Goal: Task Accomplishment & Management: Use online tool/utility

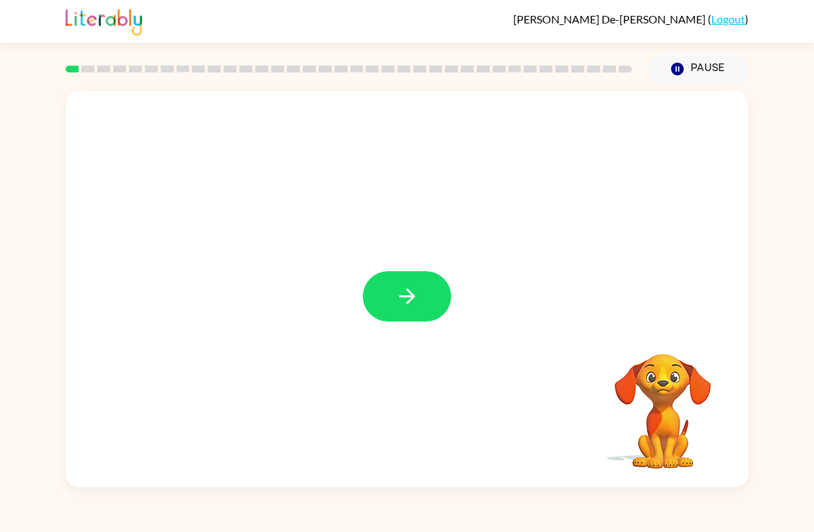
click at [407, 306] on icon "button" at bounding box center [407, 296] width 24 height 24
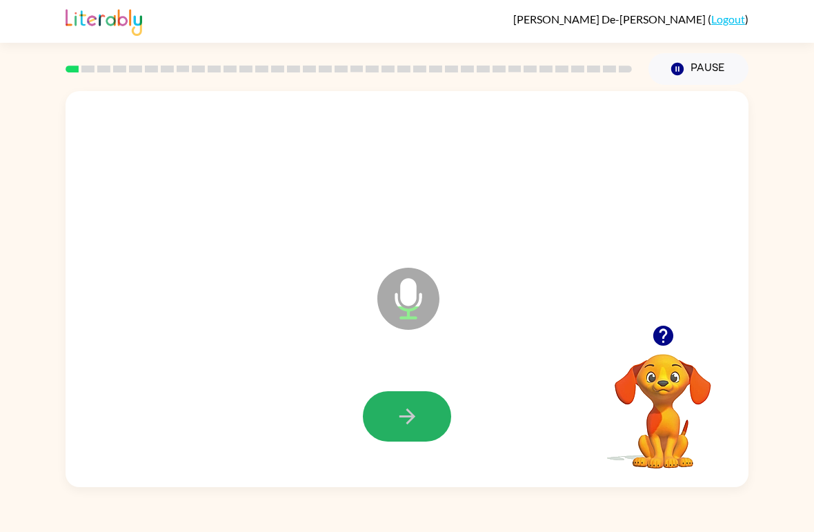
click at [423, 410] on button "button" at bounding box center [407, 416] width 88 height 50
click at [415, 425] on icon "button" at bounding box center [407, 416] width 24 height 24
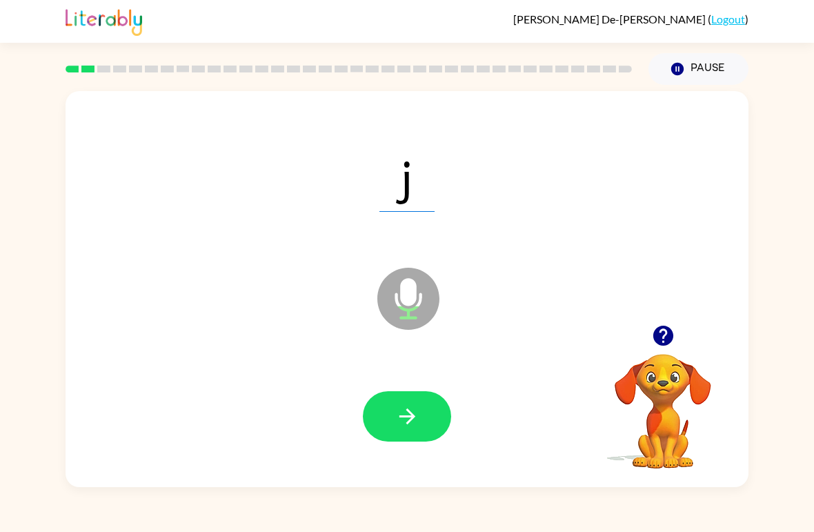
click at [417, 420] on icon "button" at bounding box center [407, 416] width 24 height 24
click at [421, 423] on button "button" at bounding box center [407, 416] width 88 height 50
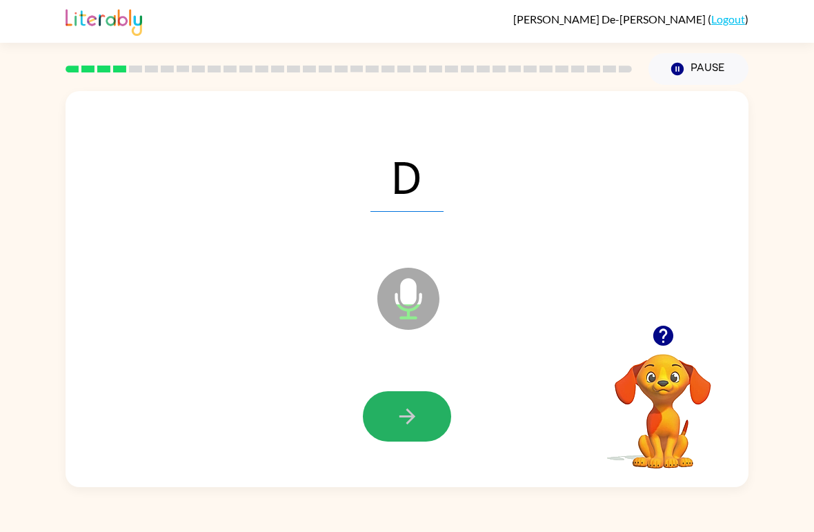
click at [416, 416] on icon "button" at bounding box center [407, 416] width 24 height 24
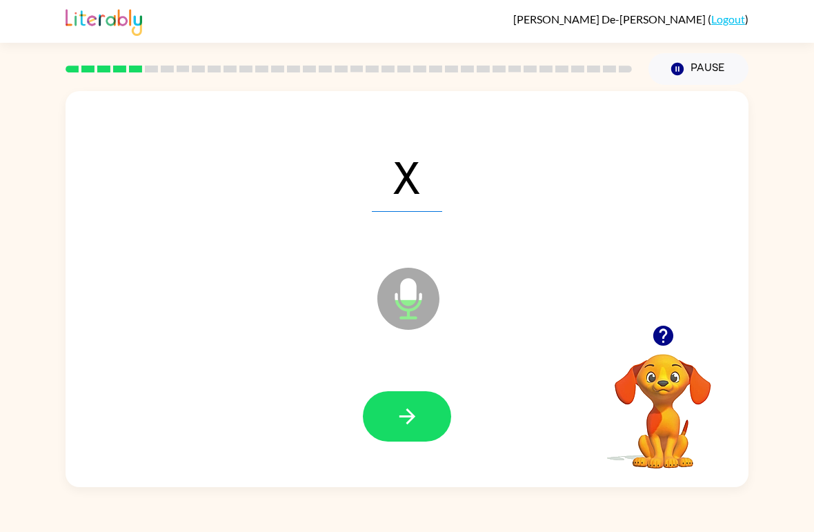
click at [407, 415] on icon "button" at bounding box center [407, 416] width 24 height 24
click at [403, 430] on button "button" at bounding box center [407, 416] width 88 height 50
click at [401, 409] on icon "button" at bounding box center [407, 416] width 24 height 24
click at [402, 413] on icon "button" at bounding box center [407, 416] width 24 height 24
click at [406, 428] on icon "button" at bounding box center [407, 416] width 24 height 24
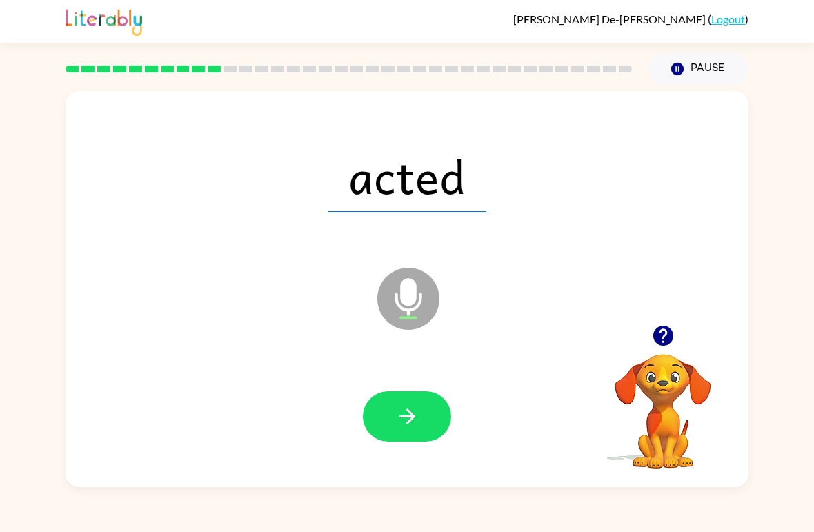
click at [410, 392] on button "button" at bounding box center [407, 416] width 88 height 50
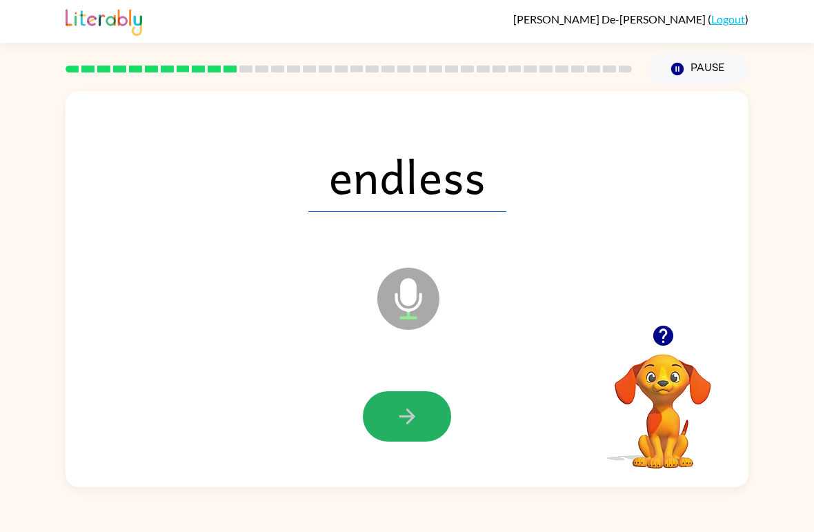
click at [408, 419] on icon "button" at bounding box center [407, 416] width 24 height 24
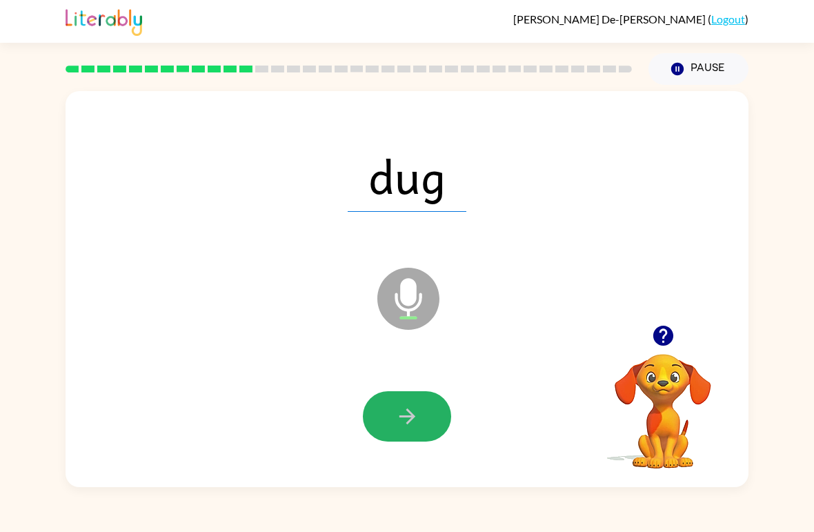
click at [397, 415] on icon "button" at bounding box center [407, 416] width 24 height 24
click at [402, 412] on icon "button" at bounding box center [407, 416] width 24 height 24
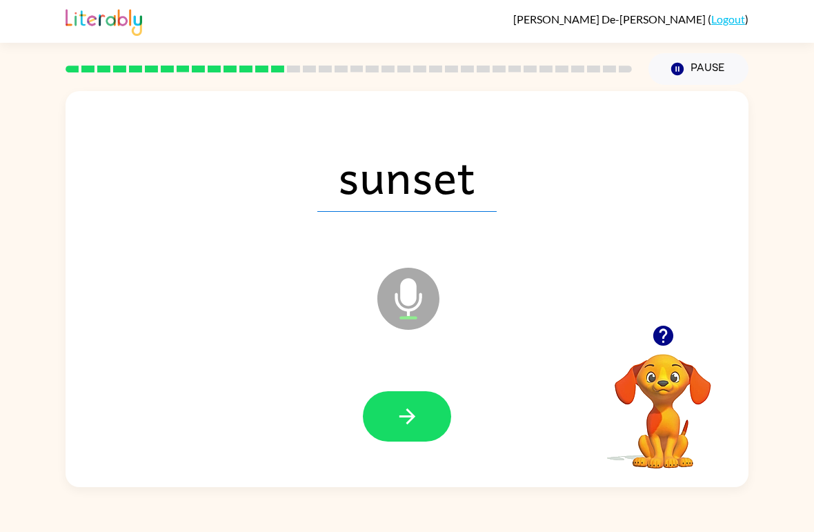
click at [406, 421] on icon "button" at bounding box center [407, 416] width 24 height 24
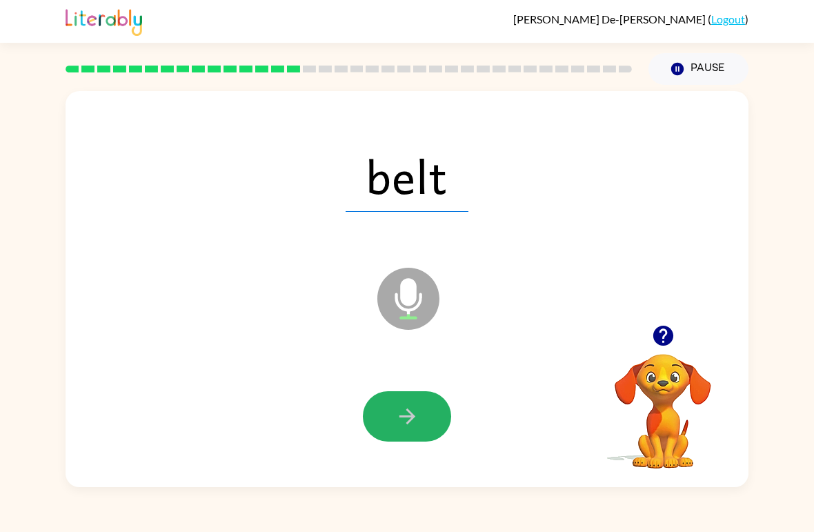
click at [398, 410] on icon "button" at bounding box center [407, 416] width 24 height 24
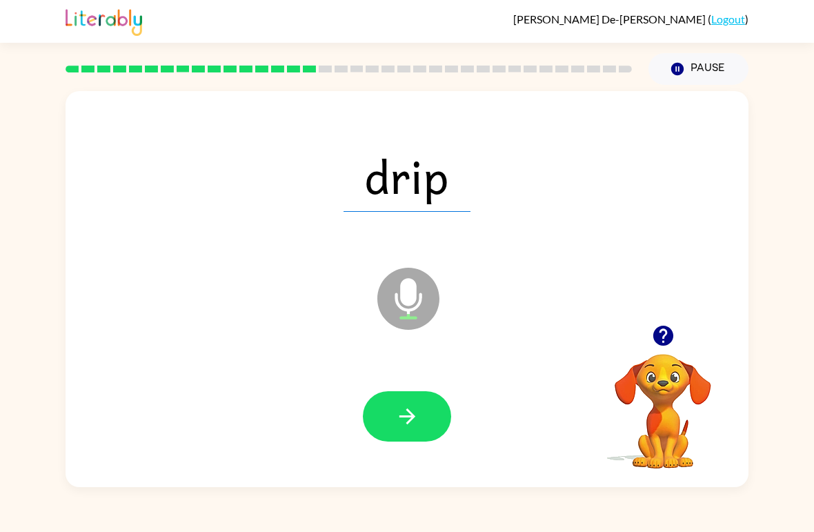
click at [412, 410] on icon "button" at bounding box center [407, 416] width 24 height 24
click at [413, 419] on icon "button" at bounding box center [407, 416] width 24 height 24
click at [434, 419] on button "button" at bounding box center [407, 416] width 88 height 50
click at [426, 422] on button "button" at bounding box center [407, 416] width 88 height 50
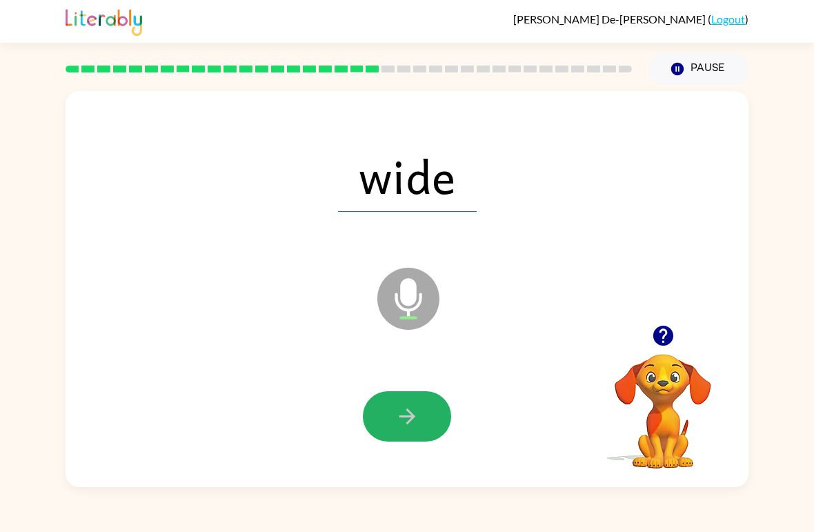
click at [415, 430] on button "button" at bounding box center [407, 416] width 88 height 50
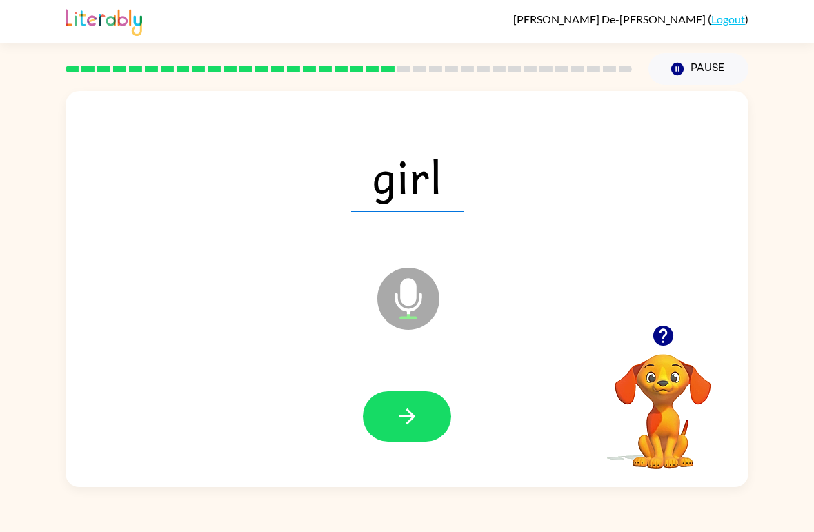
click at [415, 397] on button "button" at bounding box center [407, 416] width 88 height 50
click at [431, 426] on div at bounding box center [407, 416] width 88 height 50
click at [408, 402] on button "button" at bounding box center [407, 416] width 88 height 50
click at [419, 421] on icon "button" at bounding box center [407, 416] width 24 height 24
click at [407, 426] on icon "button" at bounding box center [407, 416] width 24 height 24
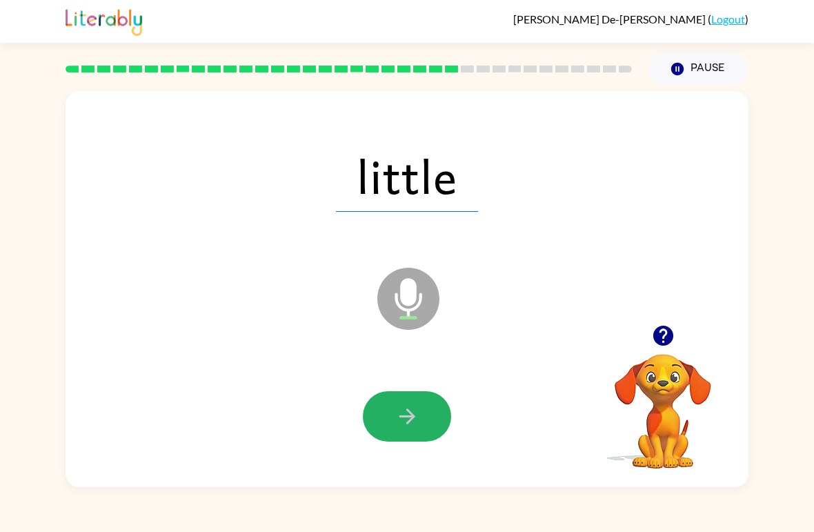
click at [408, 426] on icon "button" at bounding box center [407, 416] width 24 height 24
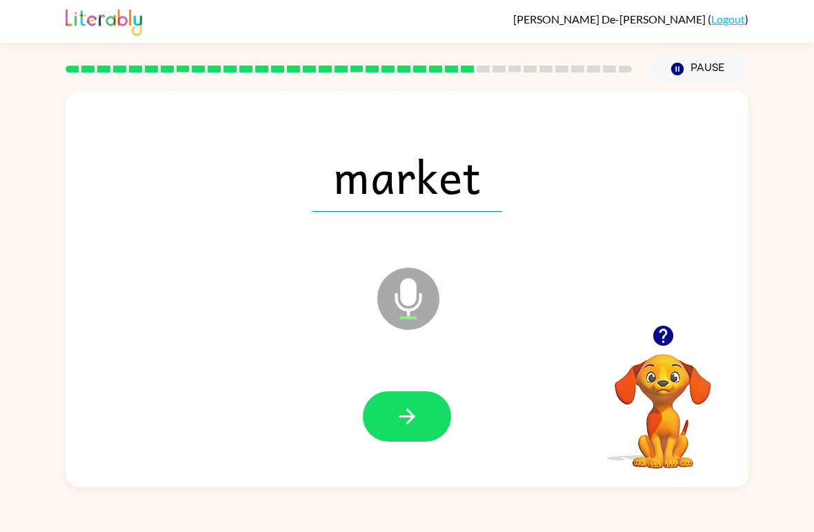
click at [399, 424] on icon "button" at bounding box center [407, 416] width 24 height 24
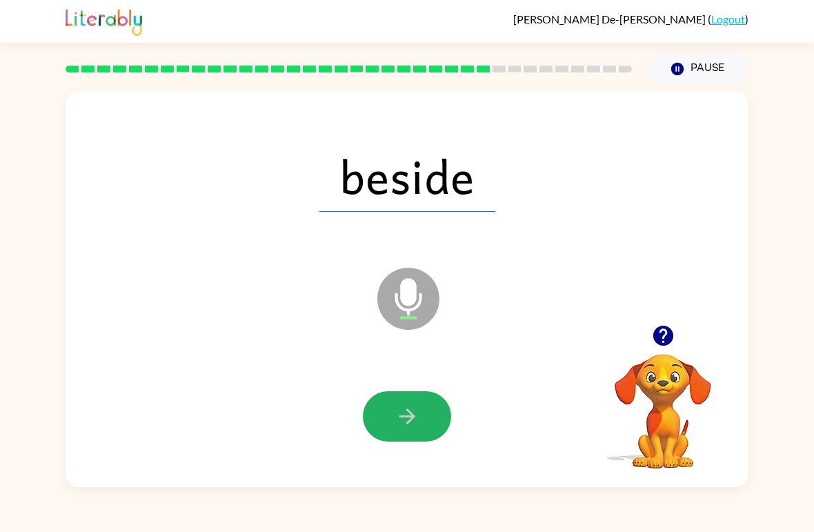
click at [422, 418] on button "button" at bounding box center [407, 416] width 88 height 50
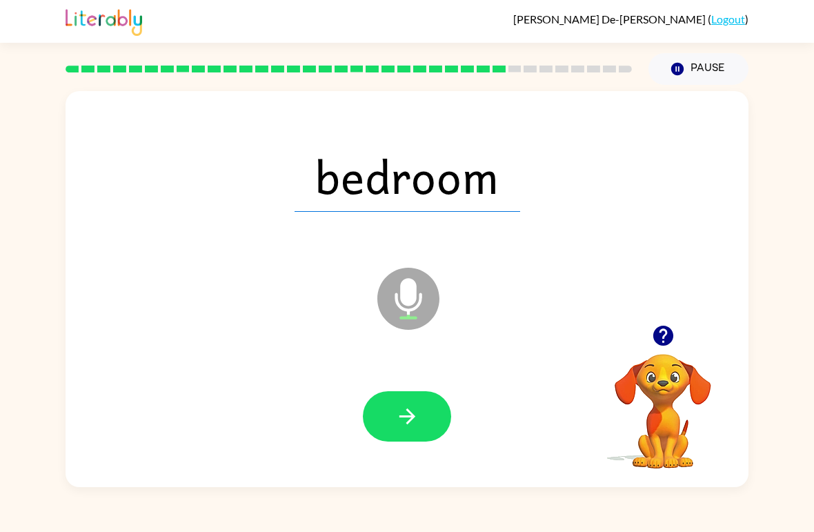
click at [400, 417] on icon "button" at bounding box center [407, 416] width 16 height 16
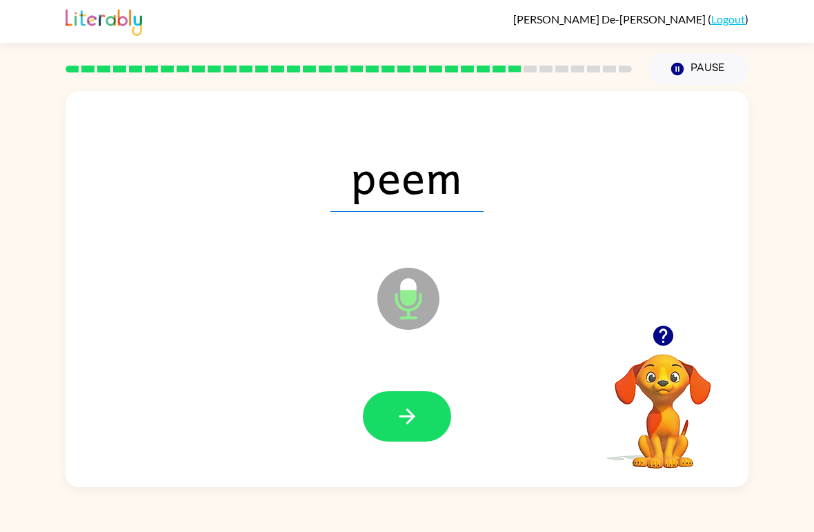
click at [402, 418] on icon "button" at bounding box center [407, 416] width 16 height 16
click at [410, 410] on icon "button" at bounding box center [407, 416] width 24 height 24
click at [405, 419] on icon "button" at bounding box center [407, 416] width 24 height 24
click at [392, 413] on button "button" at bounding box center [407, 416] width 88 height 50
click at [410, 417] on icon "button" at bounding box center [407, 416] width 16 height 16
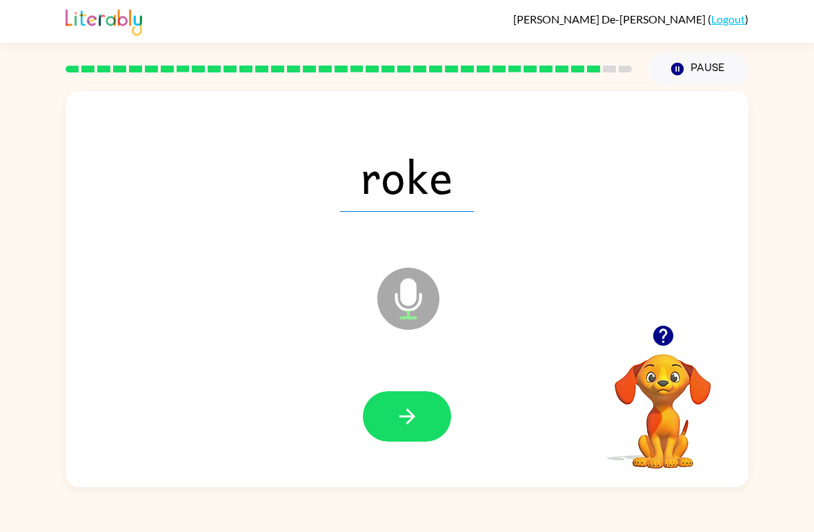
click at [405, 414] on icon "button" at bounding box center [407, 416] width 24 height 24
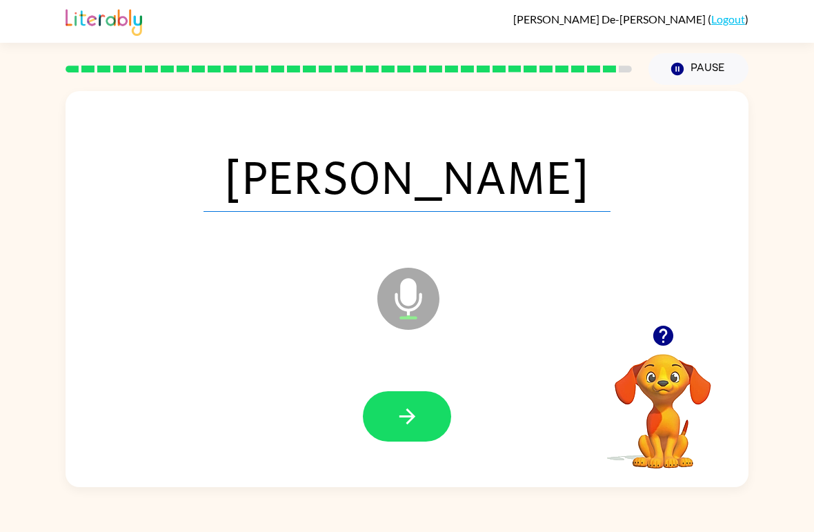
click at [407, 415] on icon "button" at bounding box center [407, 416] width 24 height 24
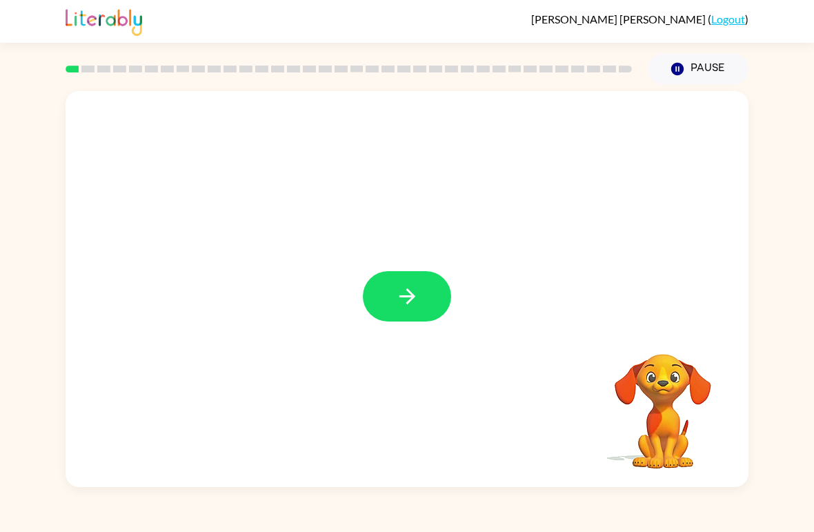
click at [392, 294] on button "button" at bounding box center [407, 296] width 88 height 50
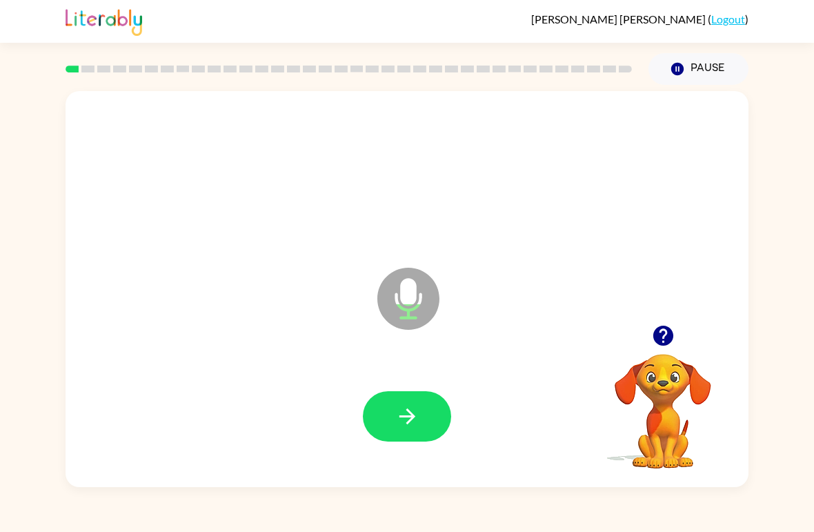
click at [706, 67] on button "Pause Pause" at bounding box center [698, 69] width 100 height 32
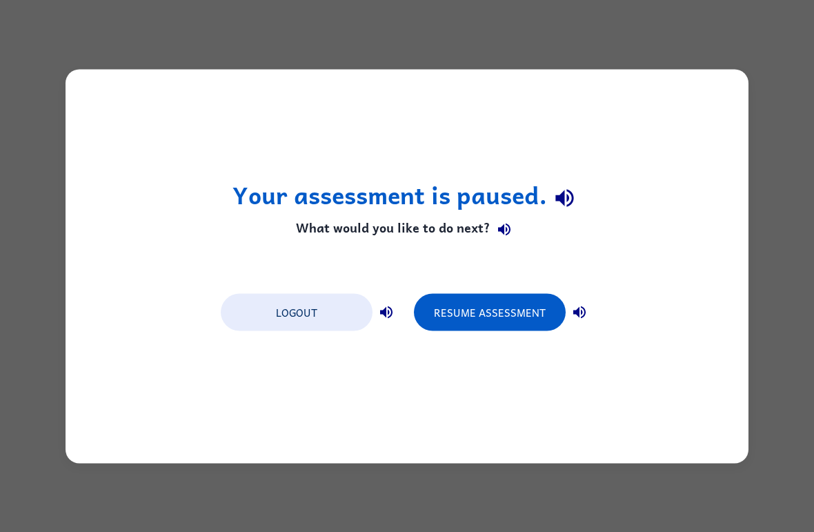
click at [526, 310] on button "Resume Assessment" at bounding box center [490, 311] width 152 height 37
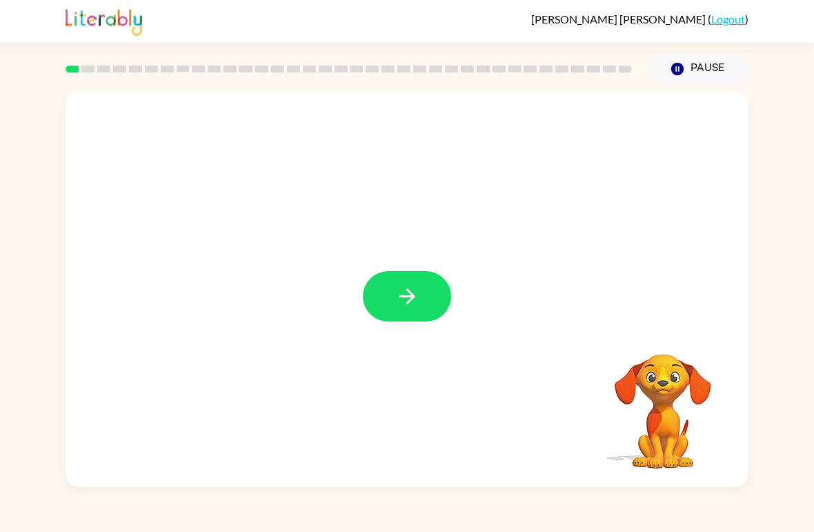
click at [387, 301] on button "button" at bounding box center [407, 296] width 88 height 50
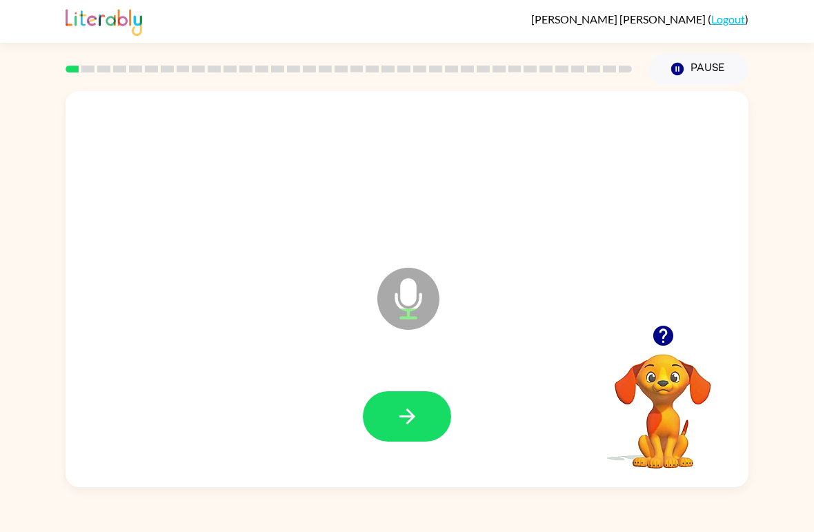
click at [385, 399] on button "button" at bounding box center [407, 416] width 88 height 50
click at [411, 424] on icon "button" at bounding box center [407, 416] width 24 height 24
click at [421, 414] on button "button" at bounding box center [407, 416] width 88 height 50
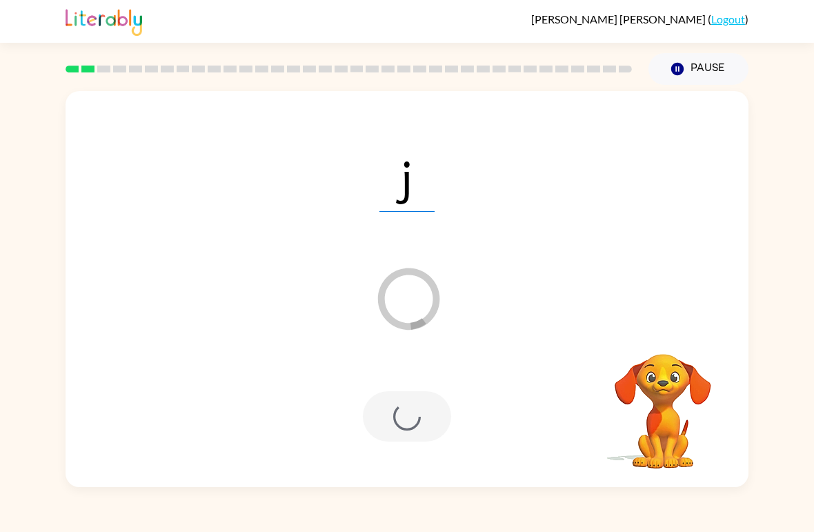
click at [709, 63] on button "Pause Pause" at bounding box center [698, 69] width 100 height 32
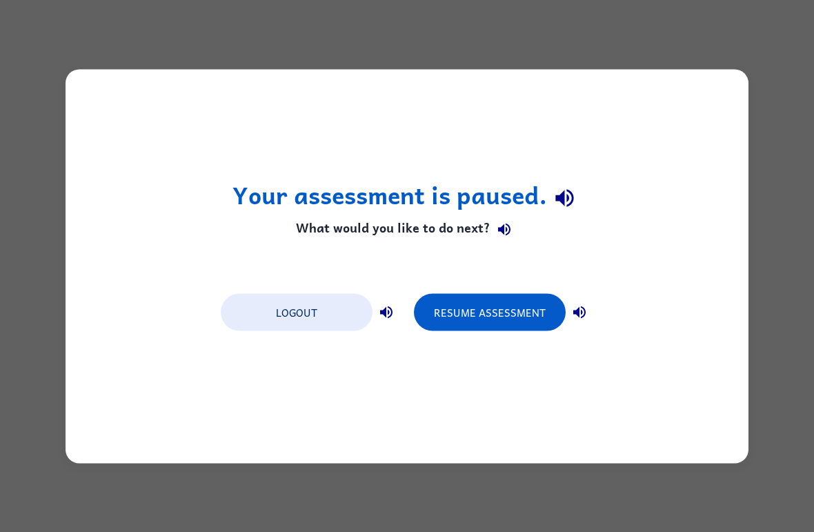
click at [519, 330] on button "Resume Assessment" at bounding box center [490, 311] width 152 height 37
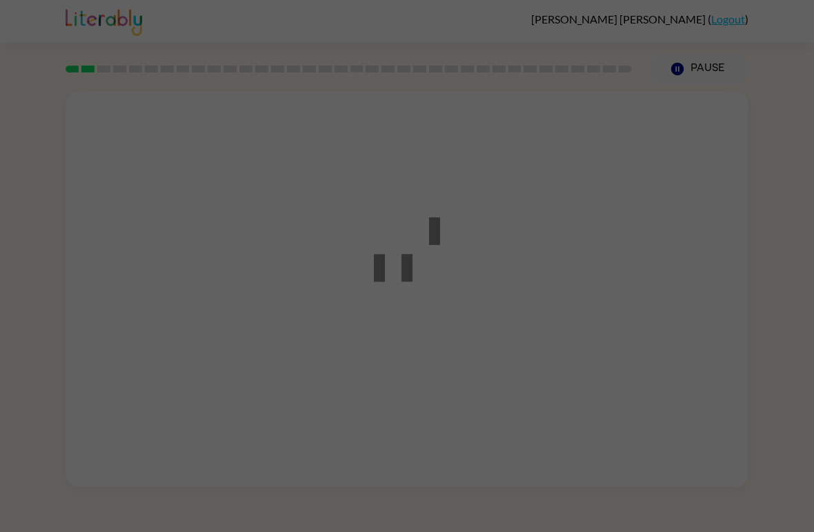
click at [498, 311] on div at bounding box center [407, 266] width 814 height 532
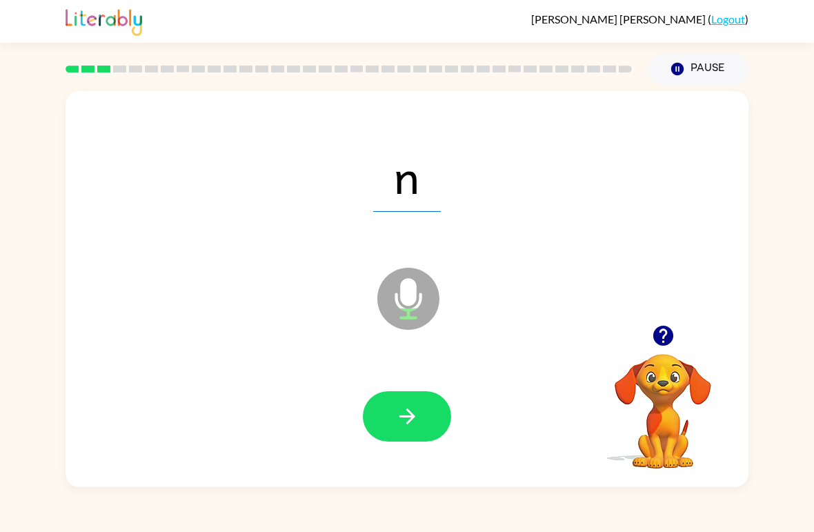
click at [411, 418] on icon "button" at bounding box center [407, 416] width 16 height 16
click at [395, 433] on button "button" at bounding box center [407, 416] width 88 height 50
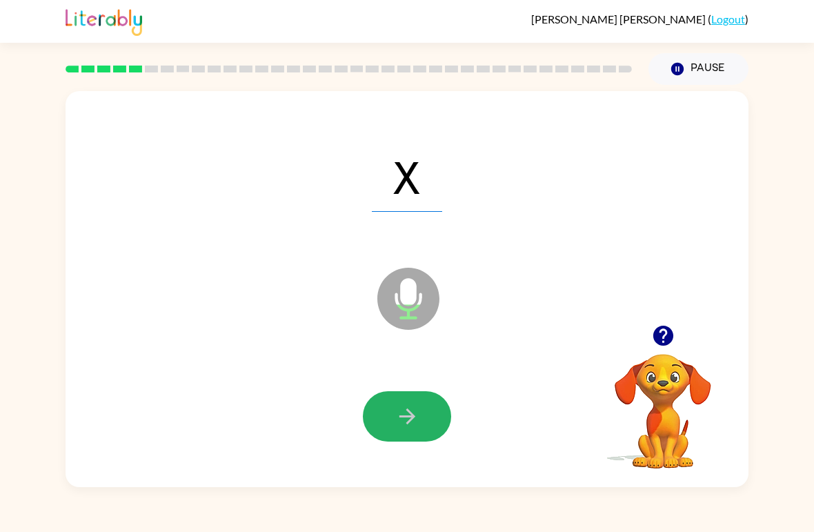
click at [399, 420] on icon "button" at bounding box center [407, 416] width 24 height 24
click at [423, 430] on button "button" at bounding box center [407, 416] width 88 height 50
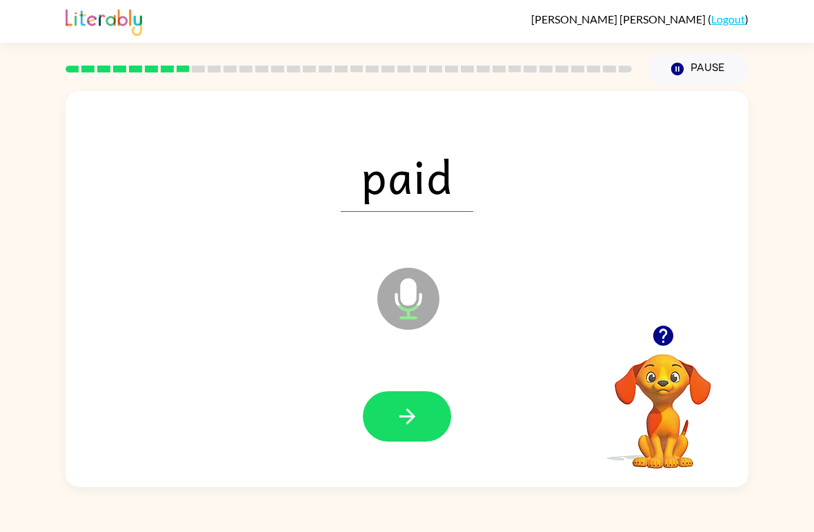
click at [427, 397] on button "button" at bounding box center [407, 416] width 88 height 50
click at [414, 420] on icon "button" at bounding box center [407, 416] width 24 height 24
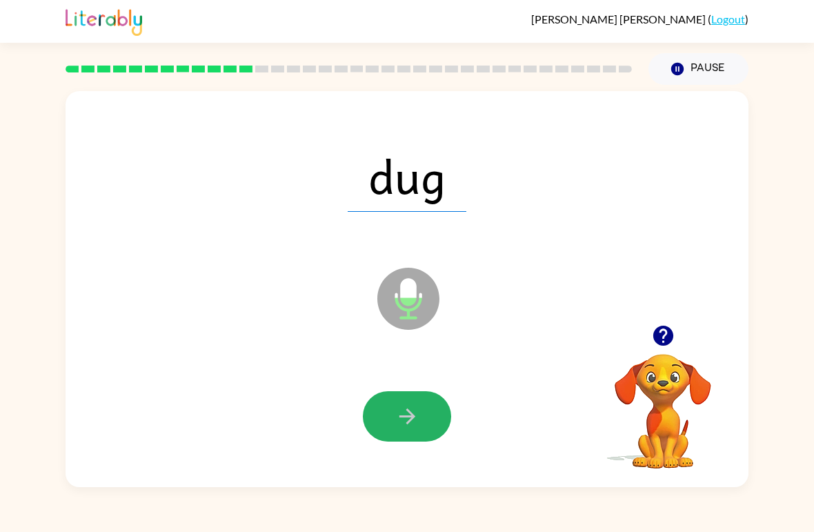
click at [408, 417] on icon "button" at bounding box center [407, 416] width 16 height 16
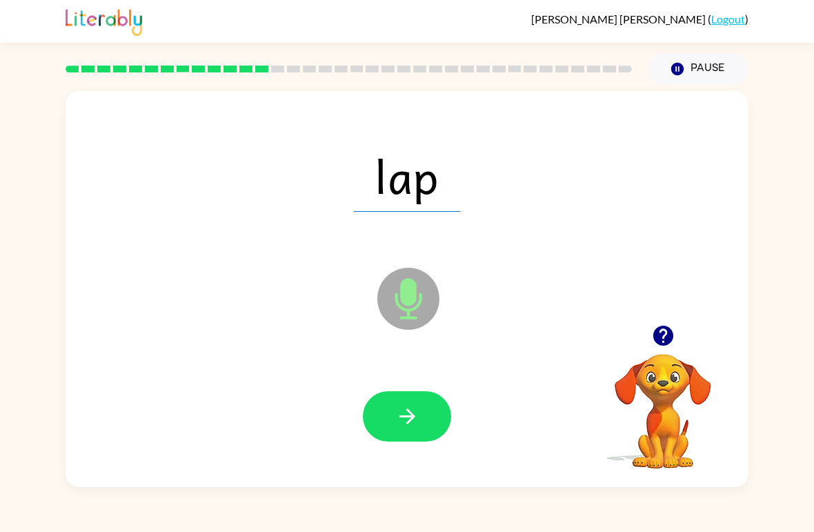
click at [390, 434] on button "button" at bounding box center [407, 416] width 88 height 50
click at [397, 428] on icon "button" at bounding box center [407, 416] width 24 height 24
click at [403, 451] on div at bounding box center [406, 417] width 655 height 114
click at [405, 436] on button "button" at bounding box center [407, 416] width 88 height 50
click at [407, 441] on button "button" at bounding box center [407, 416] width 88 height 50
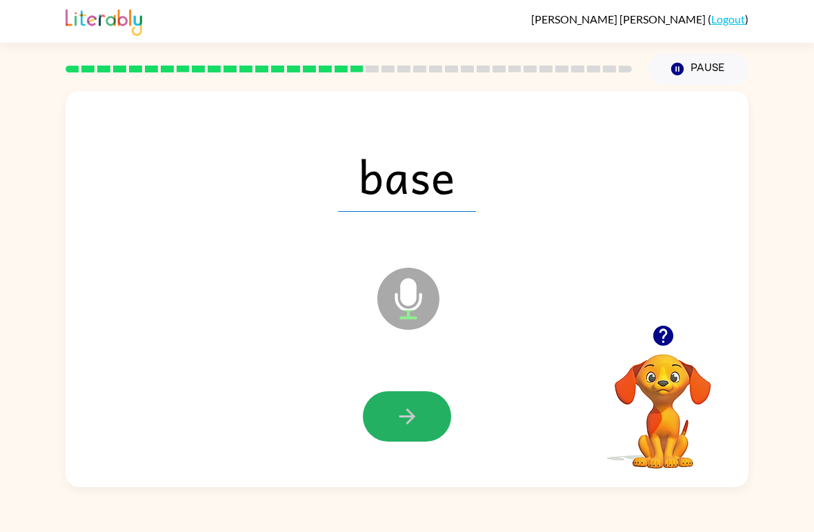
click at [403, 441] on button "button" at bounding box center [407, 416] width 88 height 50
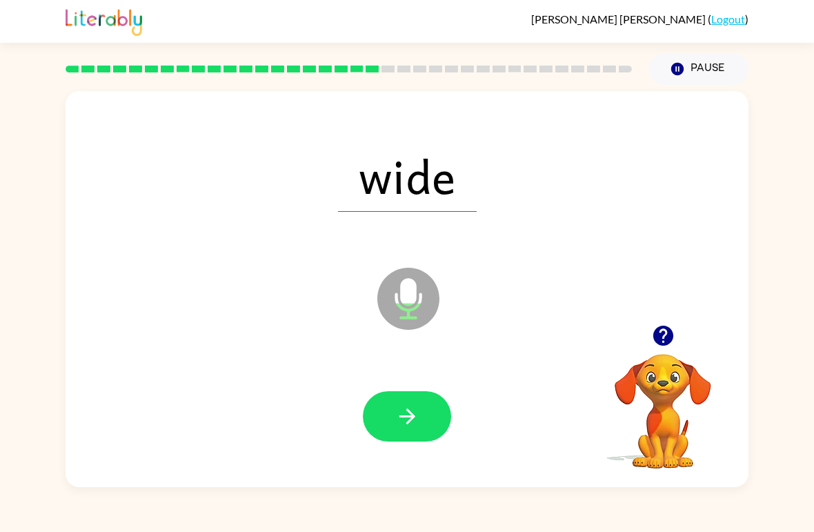
click at [397, 440] on button "button" at bounding box center [407, 416] width 88 height 50
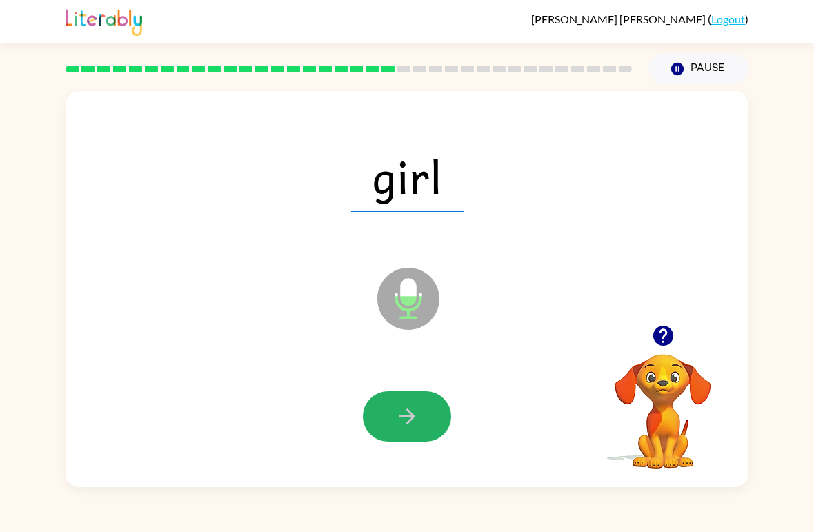
click at [404, 435] on button "button" at bounding box center [407, 416] width 88 height 50
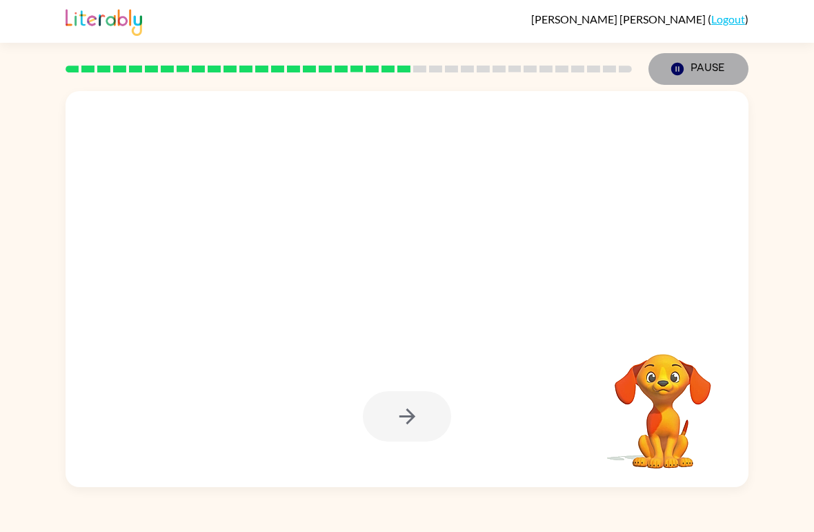
click at [696, 77] on button "Pause Pause" at bounding box center [698, 69] width 100 height 32
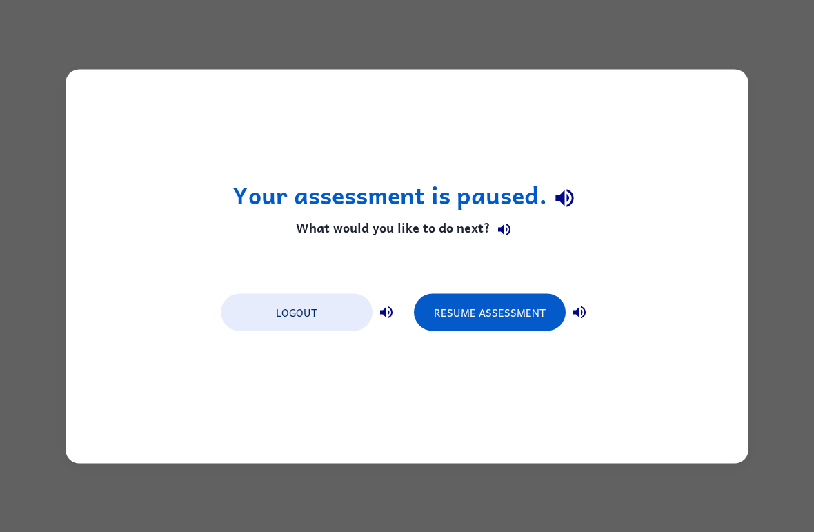
click at [516, 306] on button "Resume Assessment" at bounding box center [490, 311] width 152 height 37
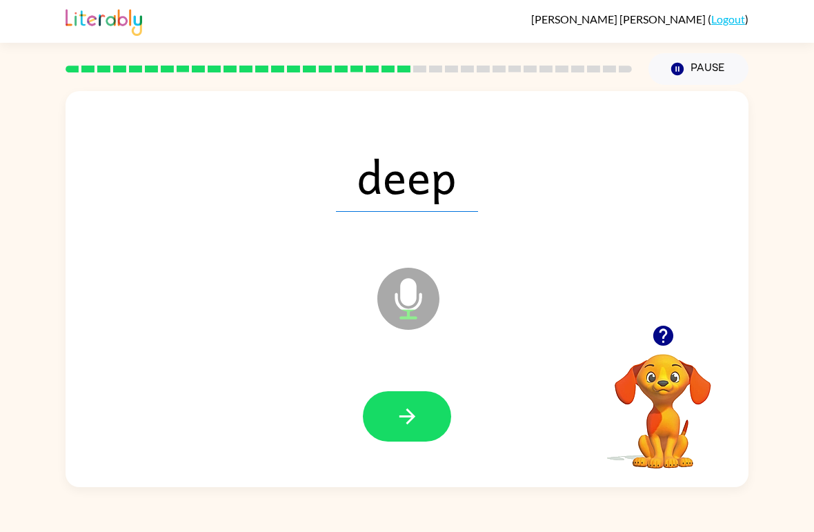
click at [405, 430] on button "button" at bounding box center [407, 416] width 88 height 50
click at [414, 426] on icon "button" at bounding box center [407, 416] width 24 height 24
click at [391, 420] on button "button" at bounding box center [407, 416] width 88 height 50
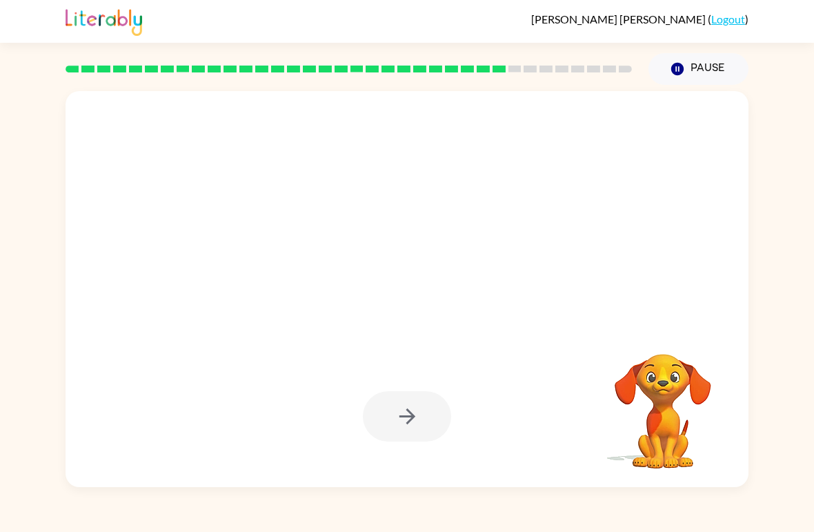
click at [692, 67] on button "Pause Pause" at bounding box center [698, 69] width 100 height 32
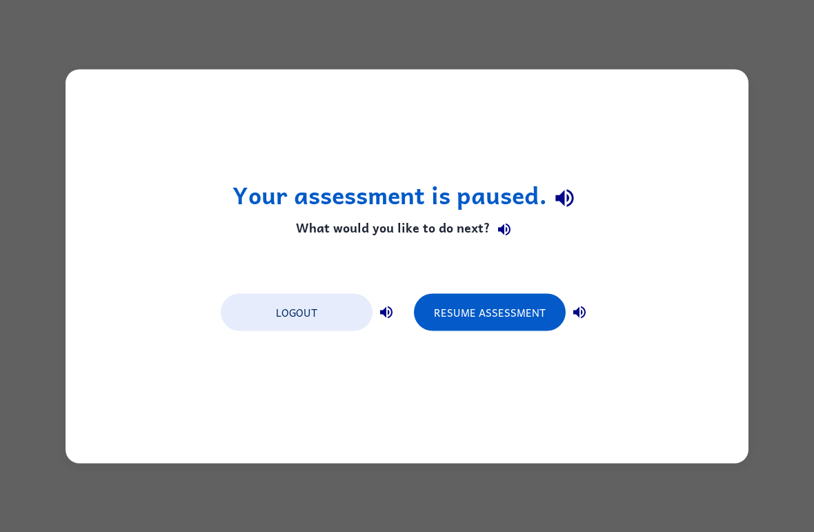
click at [547, 312] on button "Resume Assessment" at bounding box center [490, 311] width 152 height 37
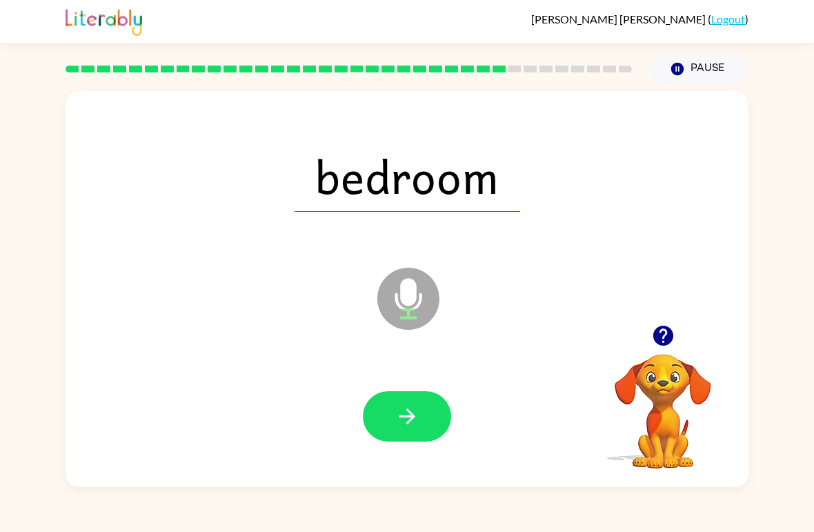
click at [402, 434] on button "button" at bounding box center [407, 416] width 88 height 50
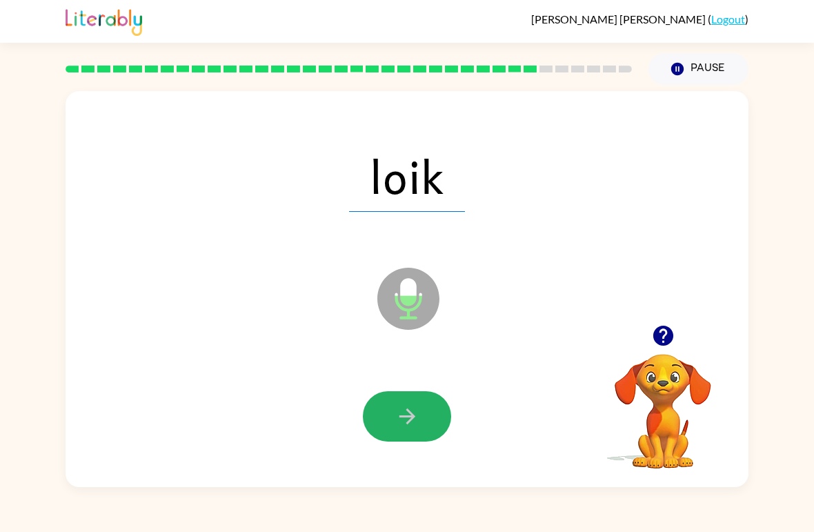
click at [410, 434] on button "button" at bounding box center [407, 416] width 88 height 50
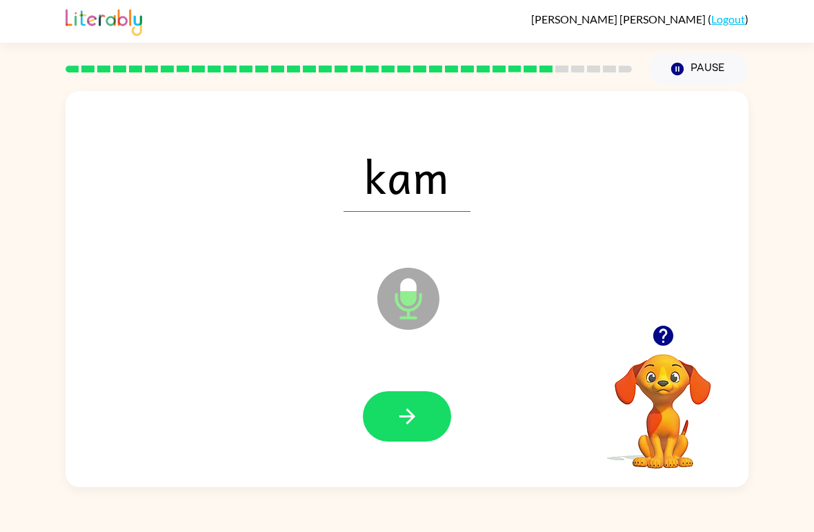
click at [414, 432] on button "button" at bounding box center [407, 416] width 88 height 50
click at [408, 431] on button "button" at bounding box center [407, 416] width 88 height 50
click at [403, 438] on button "button" at bounding box center [407, 416] width 88 height 50
